Goal: Check status

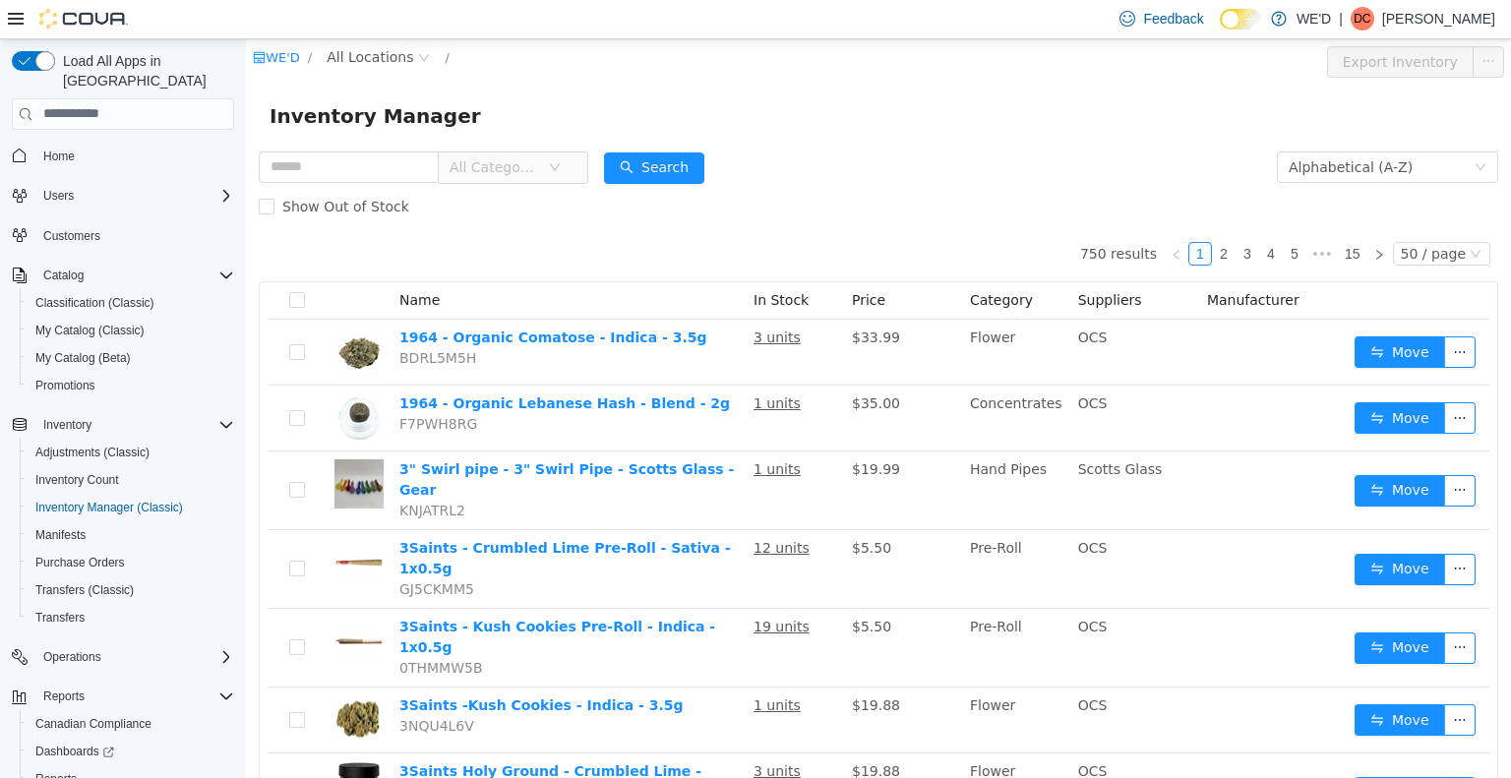
click at [1057, 213] on div "Show Out of Stock" at bounding box center [878, 205] width 1239 height 39
click at [1058, 193] on div "Show Out of Stock" at bounding box center [878, 205] width 1239 height 39
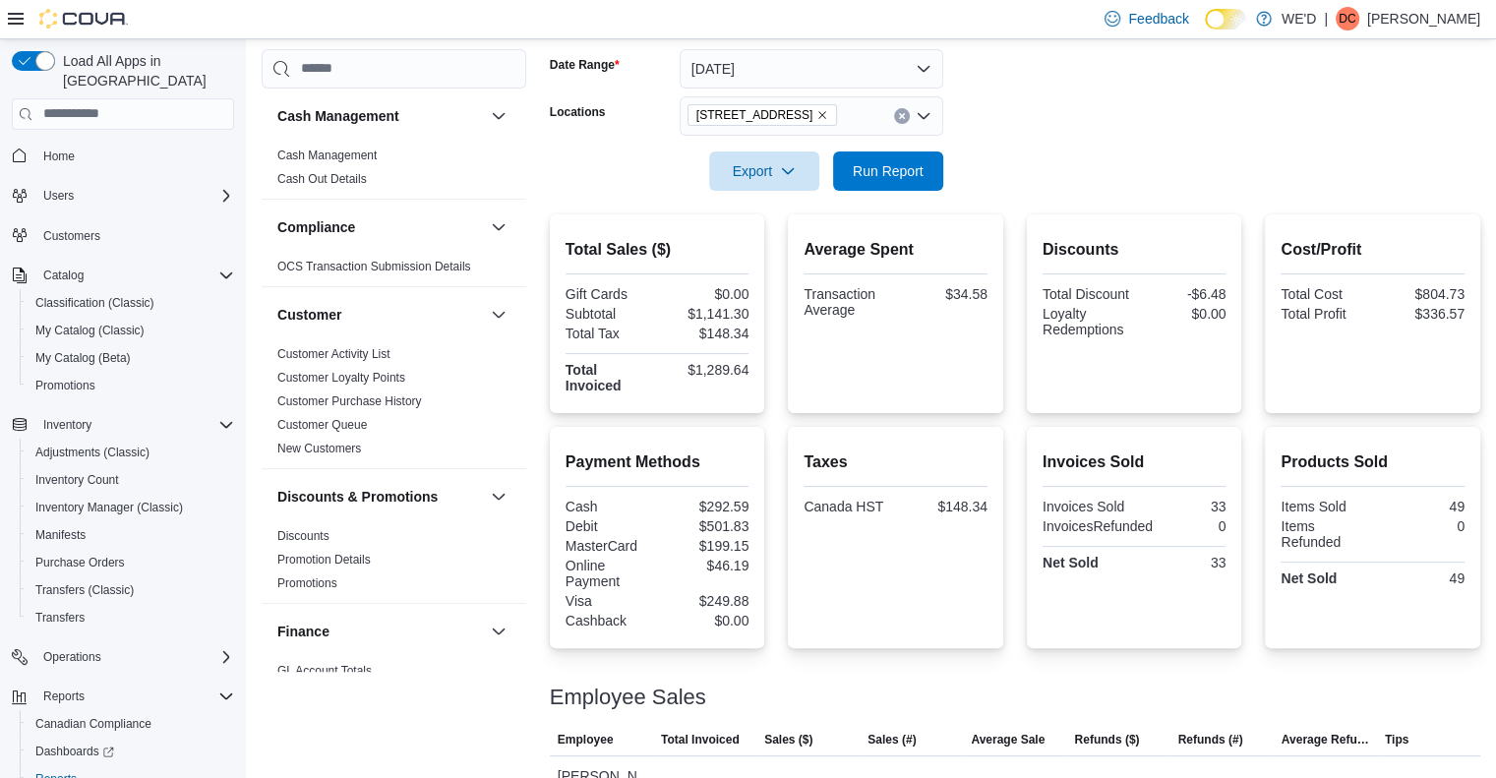
scroll to position [86, 0]
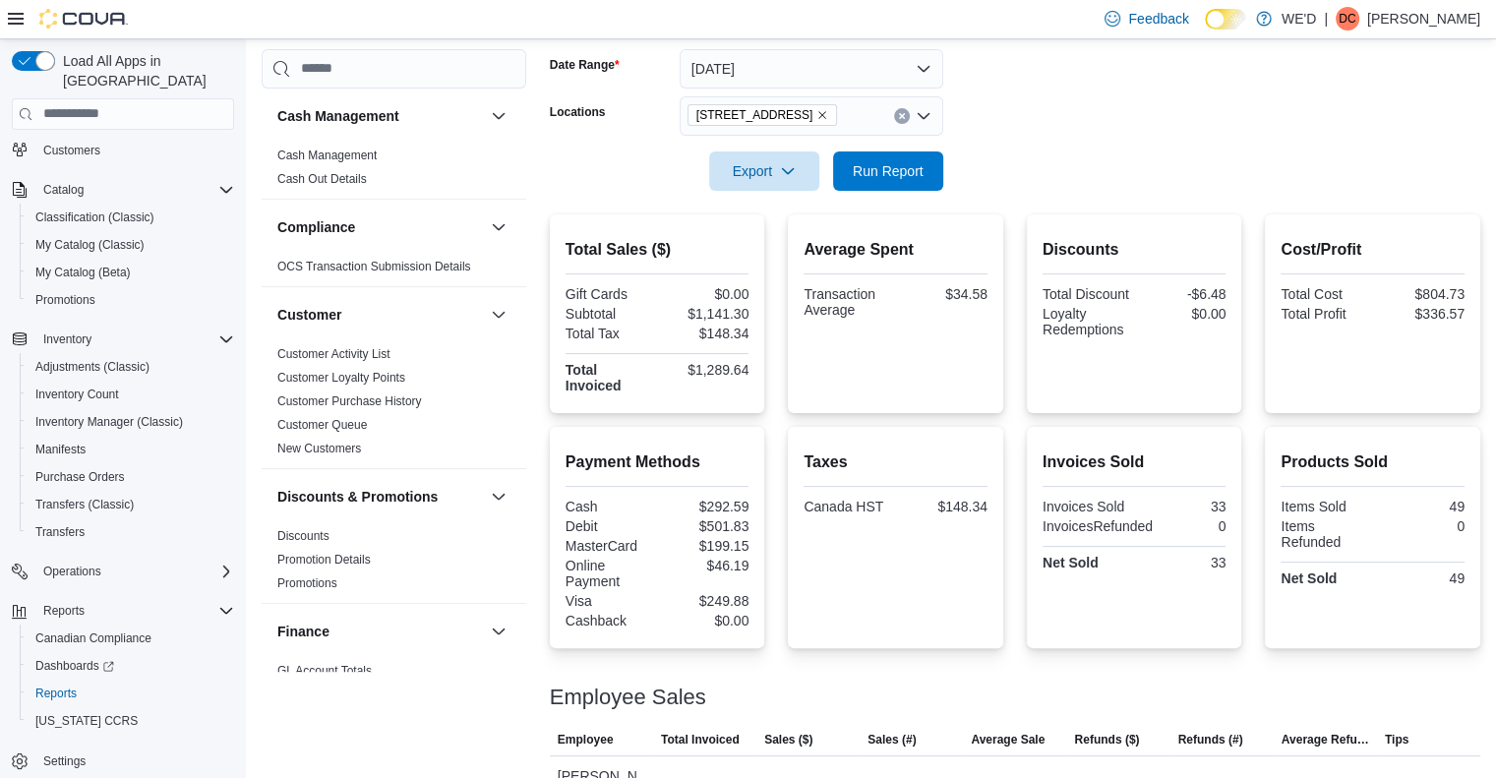
click at [816, 110] on icon "Remove 2400 Dundas St W from selection in this group" at bounding box center [822, 115] width 12 height 12
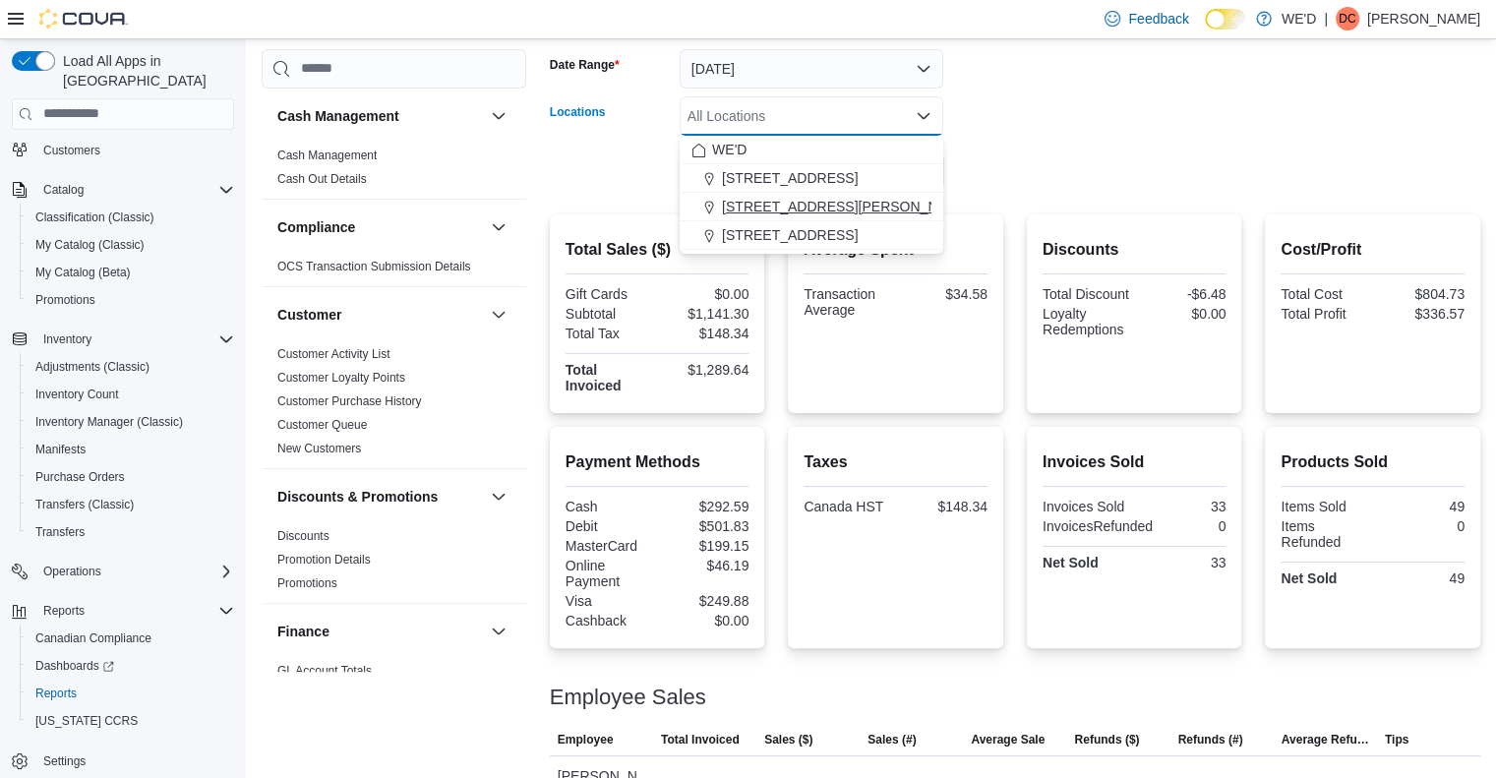
click at [831, 201] on span "[STREET_ADDRESS][PERSON_NAME]" at bounding box center [847, 207] width 250 height 20
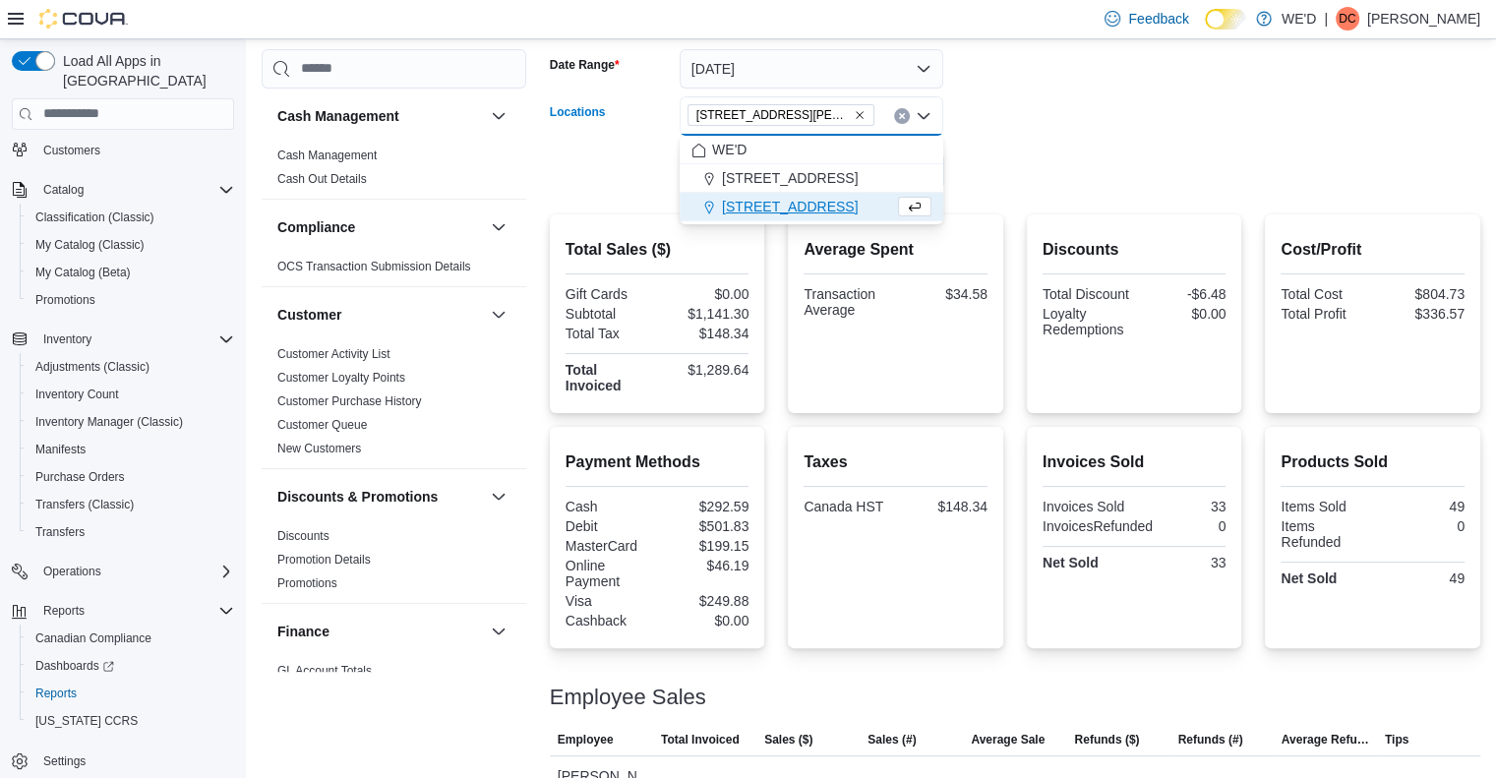
click at [1017, 171] on form "Date Range Today Locations 205 Quigley Rd #5 Combo box. Selected. 205 Quigley R…" at bounding box center [1015, 108] width 930 height 165
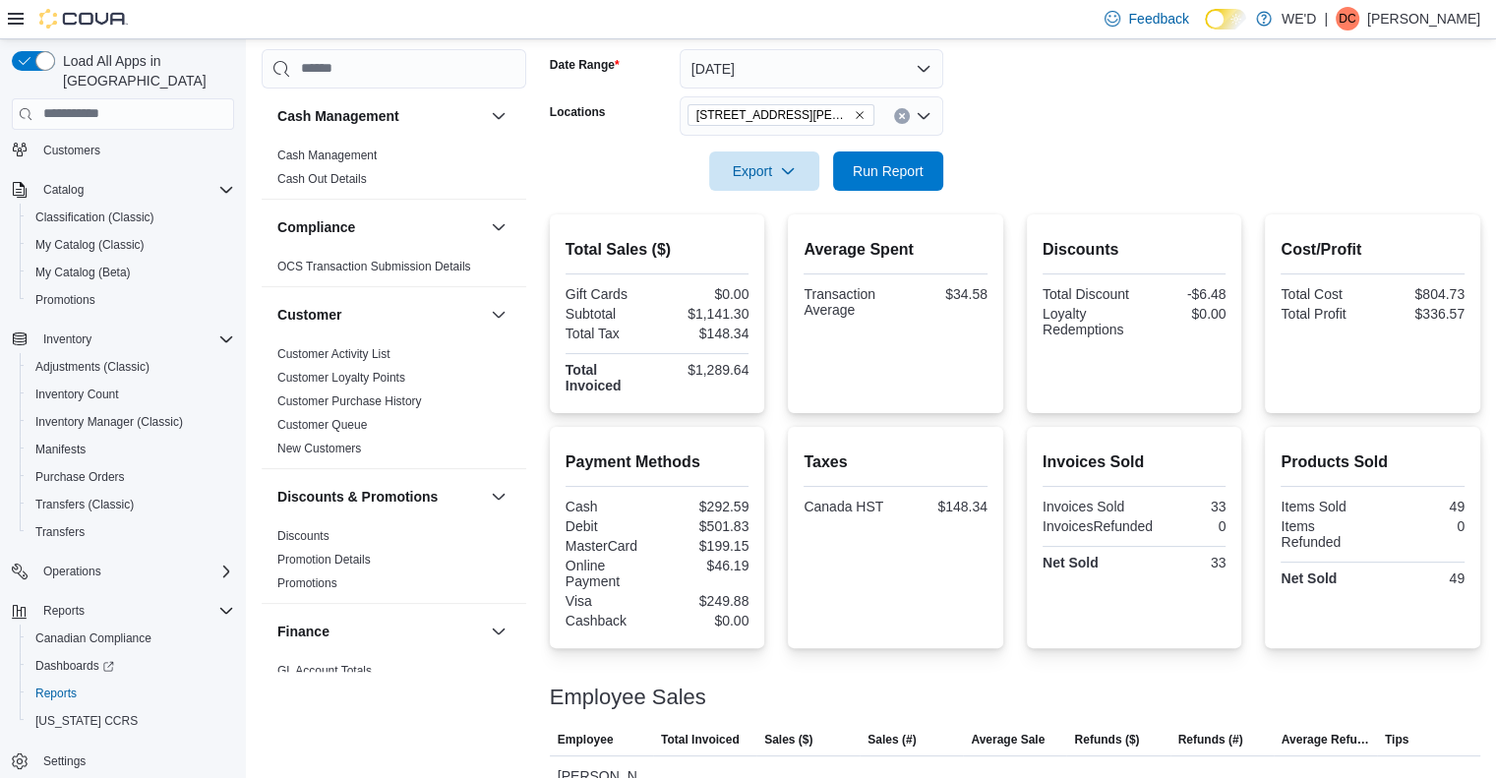
click at [1017, 171] on form "Date Range Today Locations 205 Quigley Rd #5 Export Run Report" at bounding box center [1015, 108] width 930 height 165
click at [1051, 160] on form "Date Range Today Locations 205 Quigley Rd #5 Export Run Report" at bounding box center [1015, 108] width 930 height 165
click at [854, 111] on icon "Remove 205 Quigley Rd #5 from selection in this group" at bounding box center [860, 115] width 12 height 12
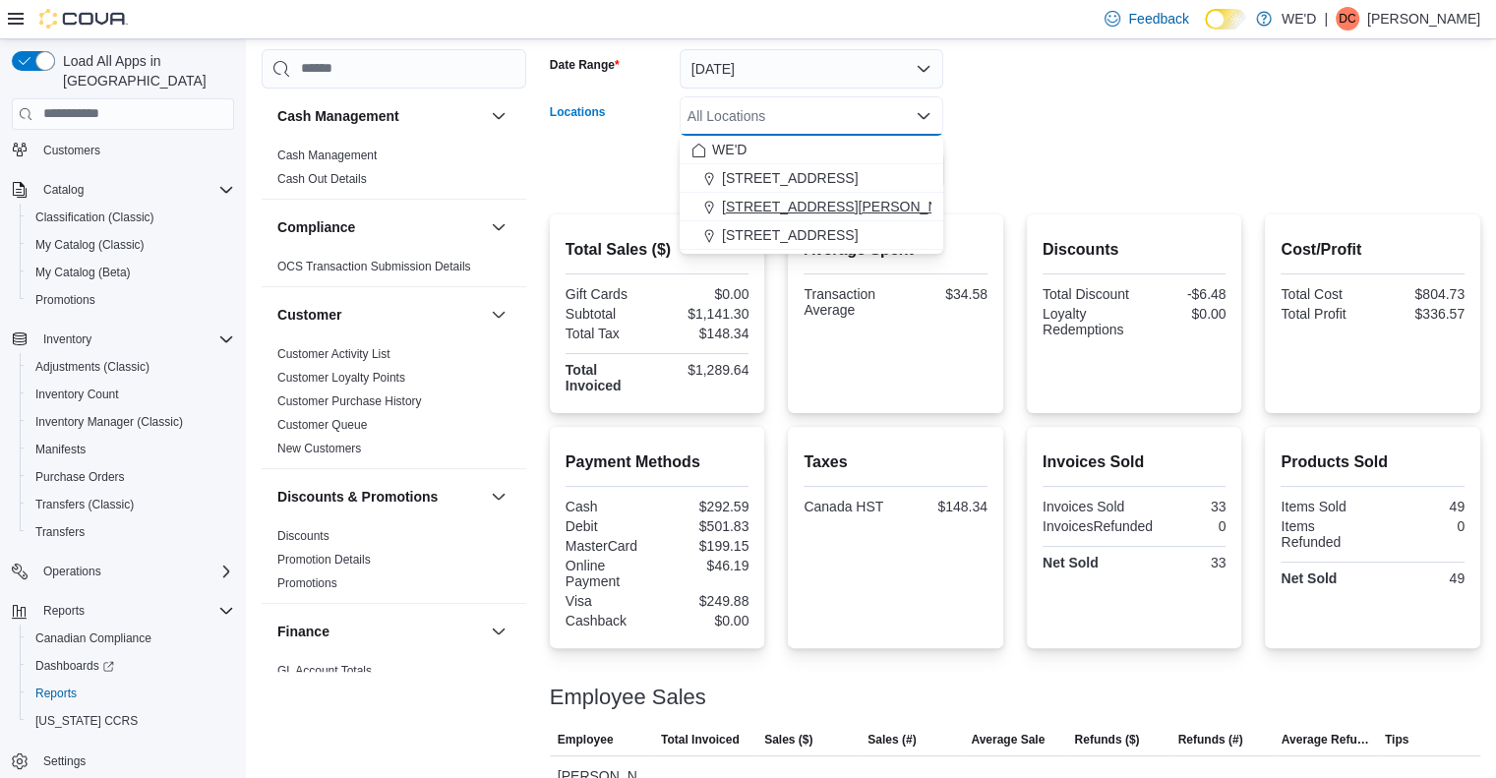
click at [803, 207] on span "[STREET_ADDRESS][PERSON_NAME]" at bounding box center [847, 207] width 250 height 20
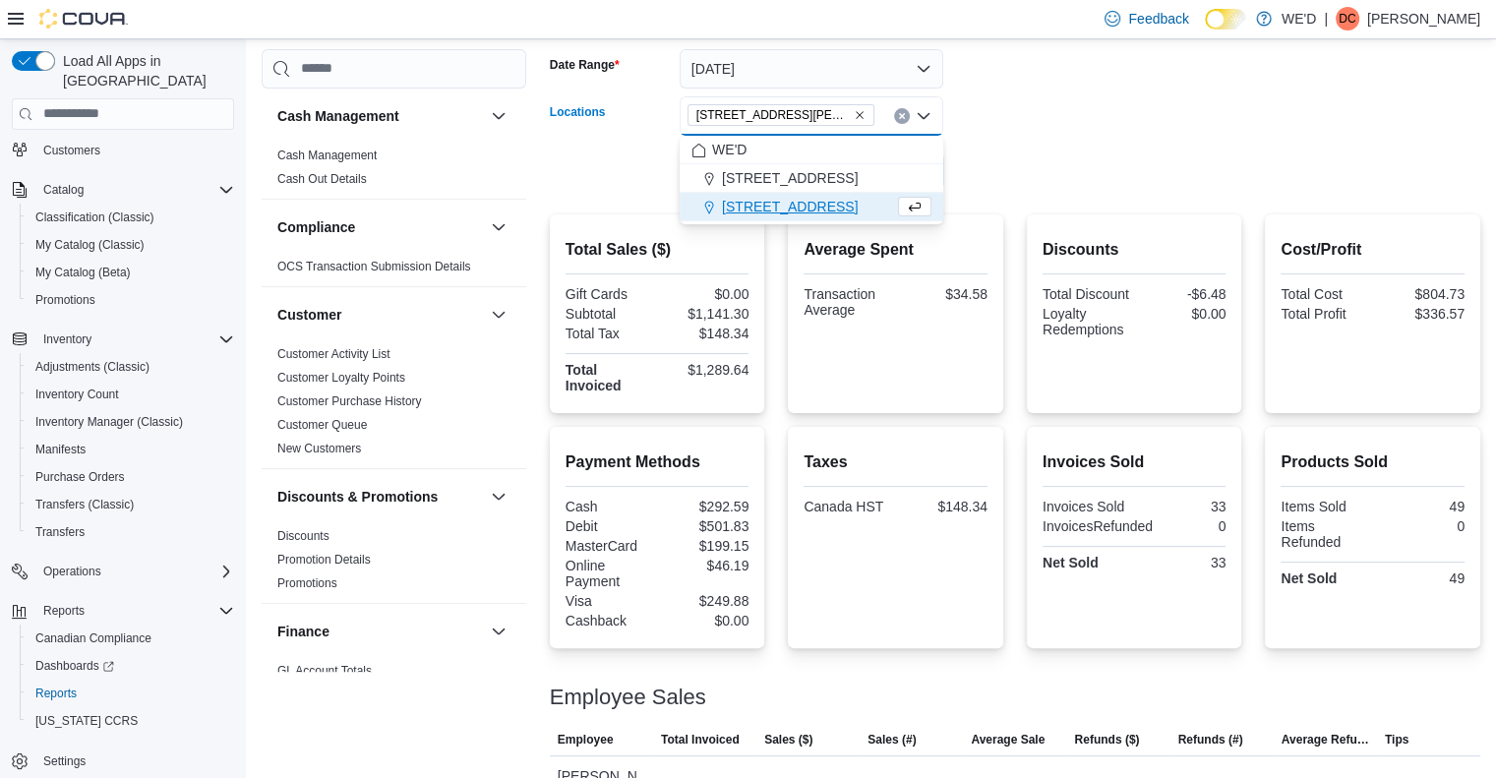
click at [1043, 151] on form "Date Range Today Locations 205 Quigley Rd #5 Combo box. Selected. 205 Quigley R…" at bounding box center [1015, 108] width 930 height 165
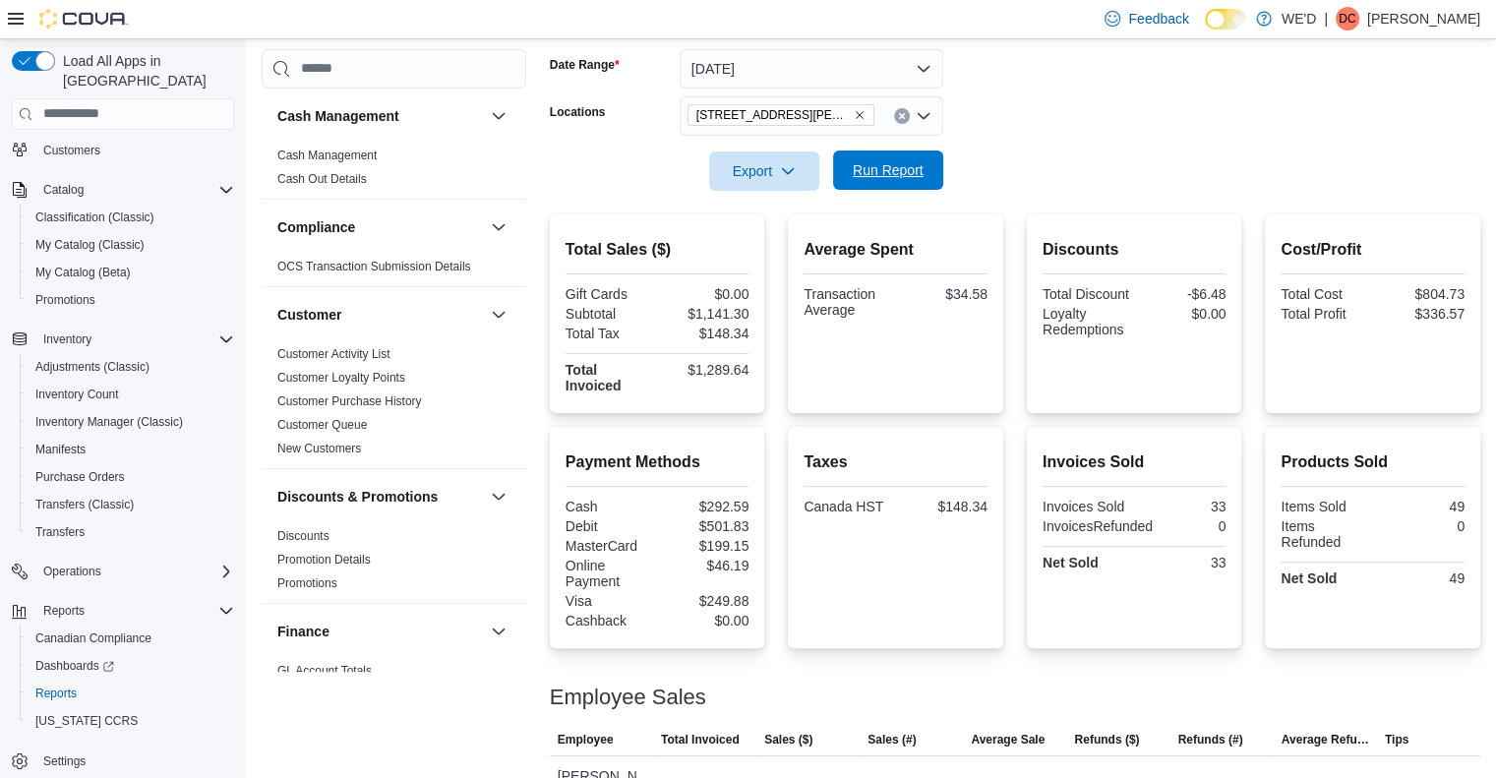
click at [903, 162] on span "Run Report" at bounding box center [888, 170] width 71 height 20
click at [854, 109] on icon "Remove 205 Quigley Rd #5 from selection in this group" at bounding box center [860, 115] width 12 height 12
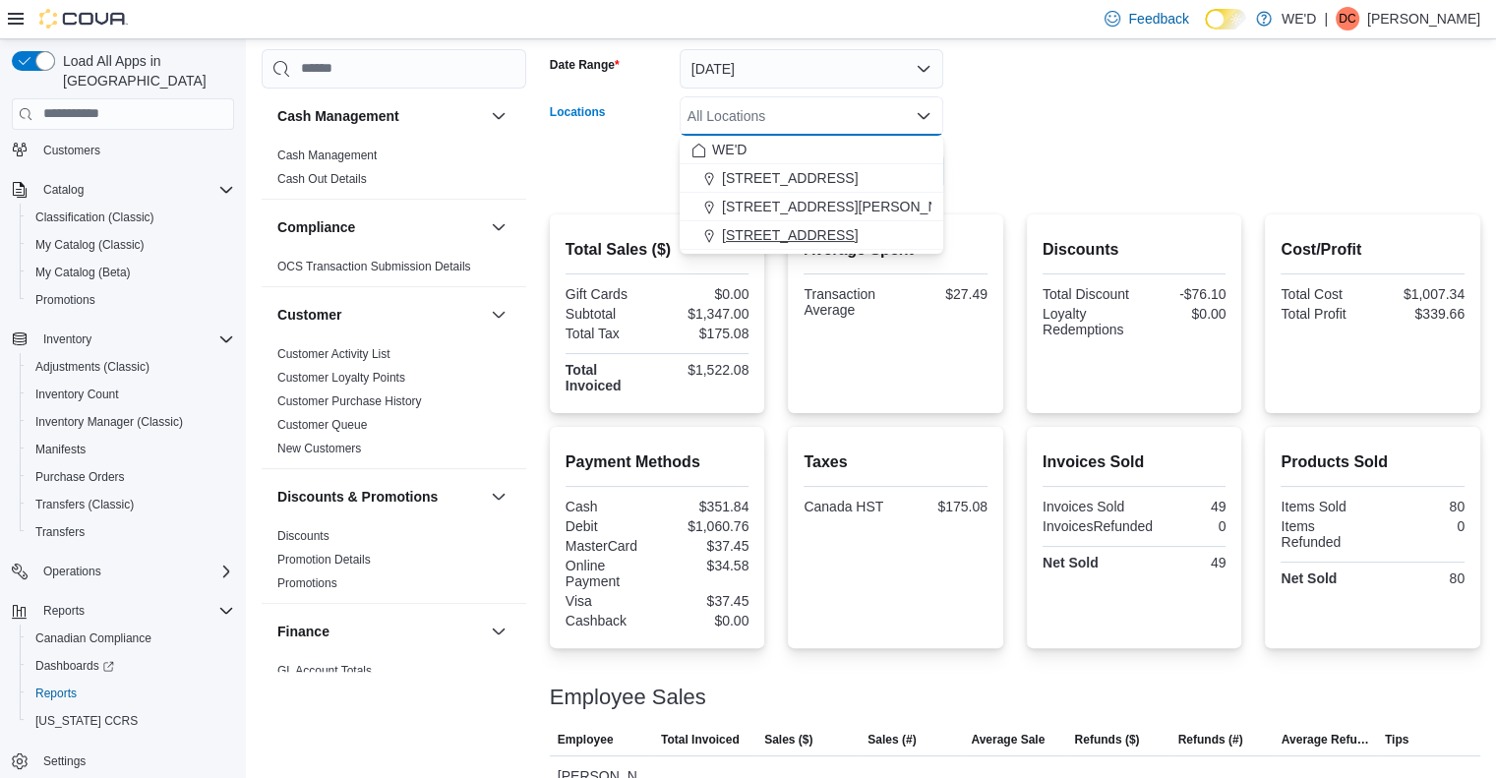
click at [807, 231] on span "[STREET_ADDRESS]" at bounding box center [790, 235] width 136 height 20
click at [1042, 184] on form "Date Range Today Locations 2400 Dundas St W Combo box. Selected. 2400 Dundas St…" at bounding box center [1015, 108] width 930 height 165
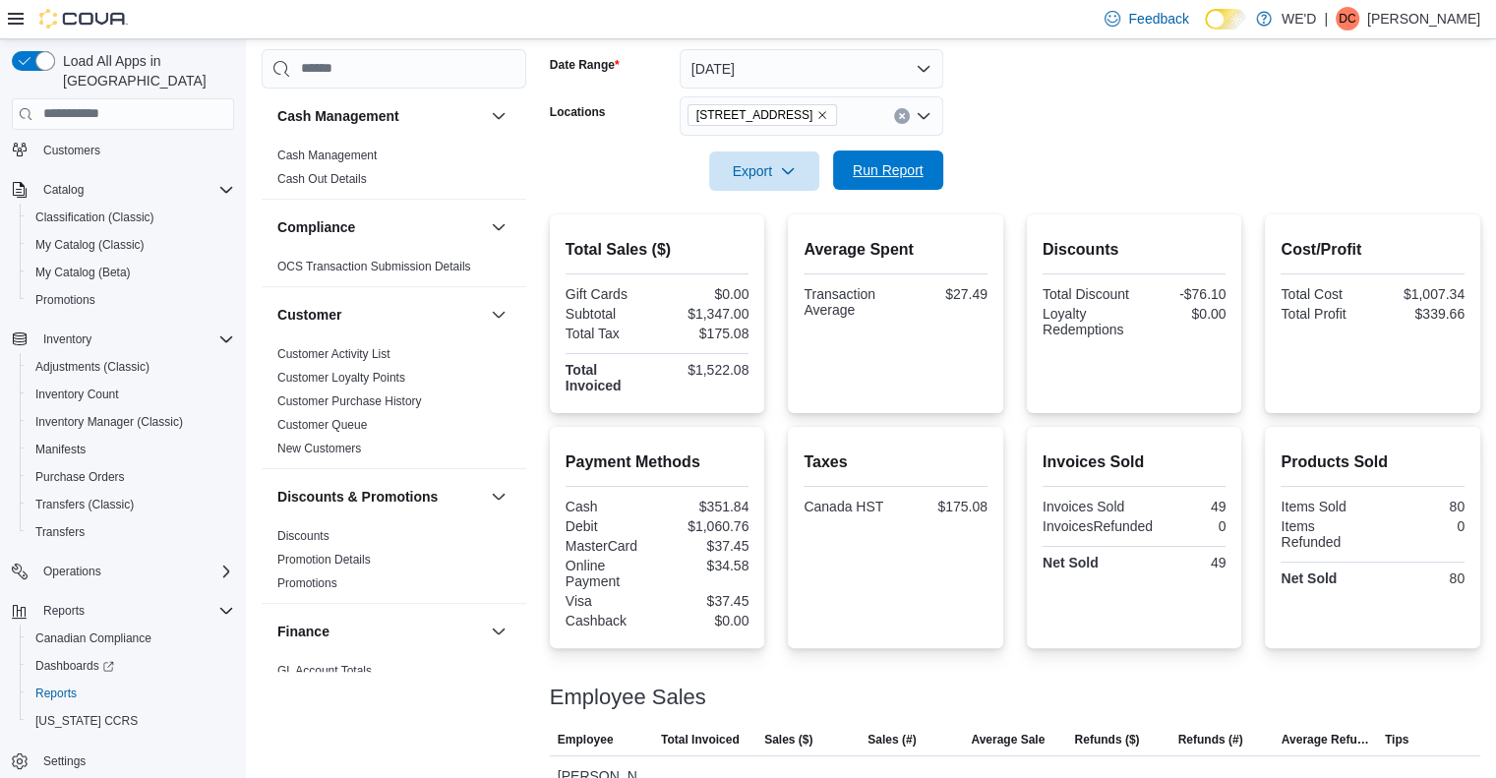
click at [917, 181] on span "Run Report" at bounding box center [888, 169] width 87 height 39
click at [1050, 157] on form "Date Range Today Locations 2400 Dundas St W Export Run Report" at bounding box center [1015, 108] width 930 height 165
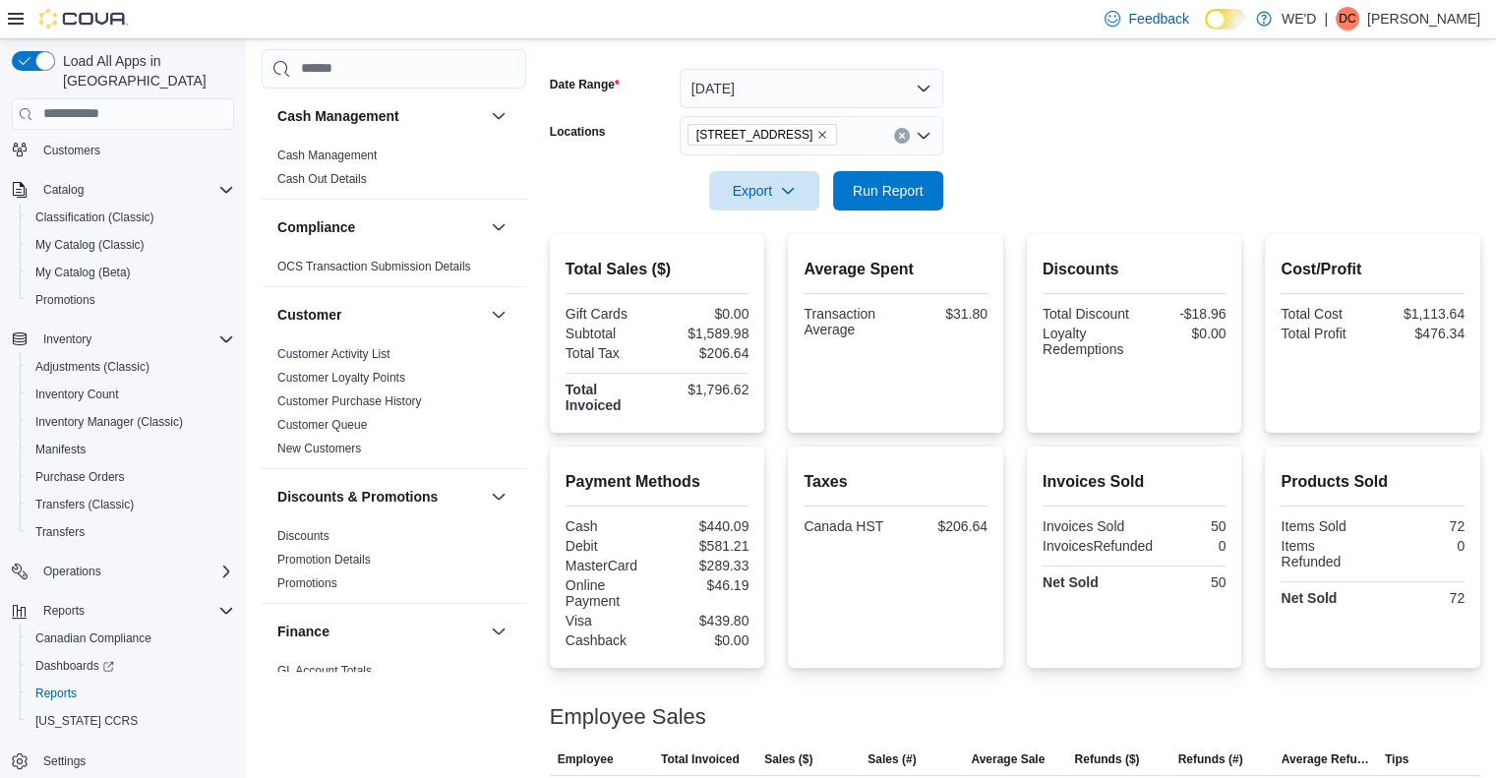
scroll to position [229, 0]
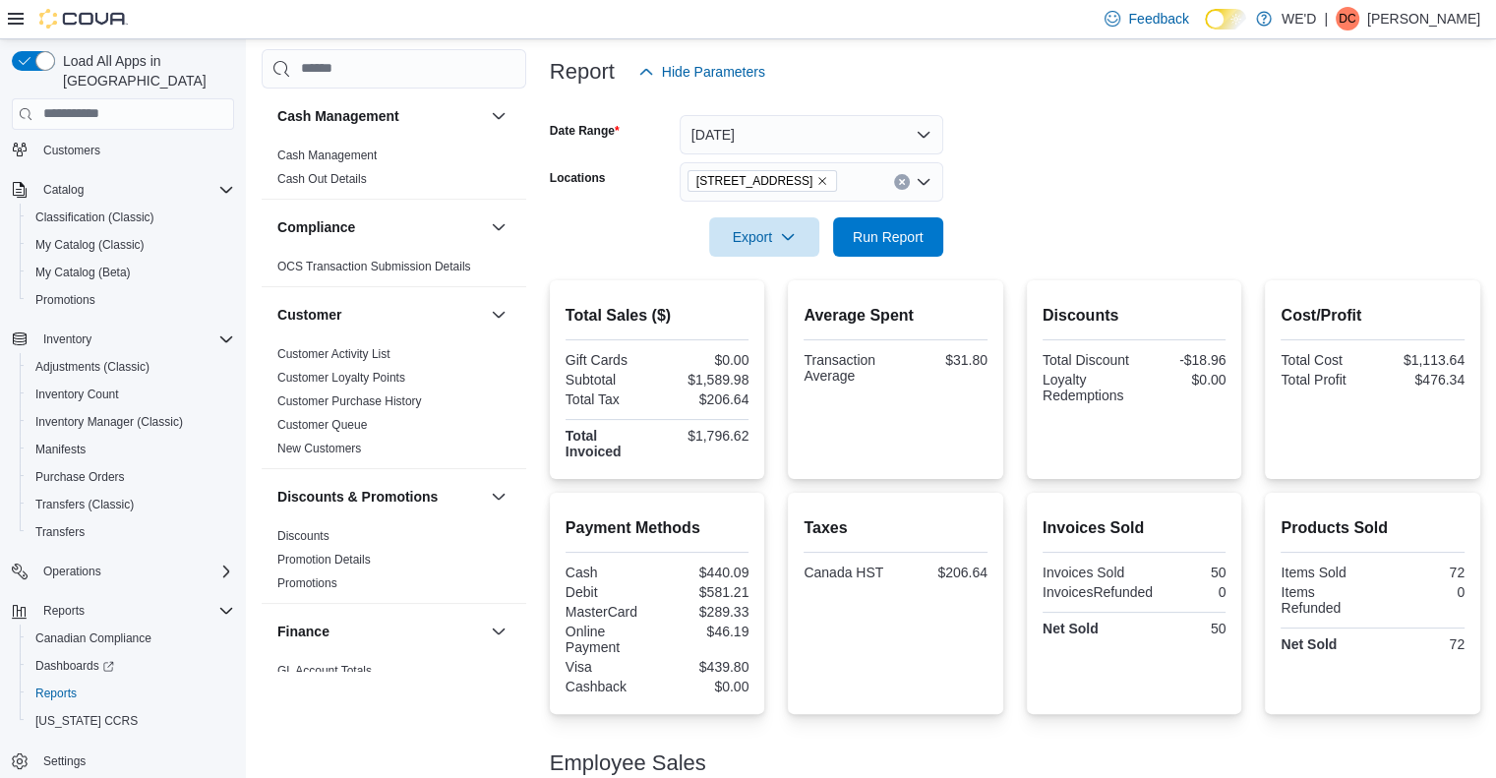
click at [1171, 191] on form "Date Range Today Locations 2400 Dundas St W Export Run Report" at bounding box center [1015, 173] width 930 height 165
click at [1145, 186] on form "Date Range Today Locations 2400 Dundas St W Export Run Report" at bounding box center [1015, 173] width 930 height 165
click at [1073, 178] on form "Date Range Today Locations 2400 Dundas St W Export Run Report" at bounding box center [1015, 173] width 930 height 165
